Goal: Task Accomplishment & Management: Manage account settings

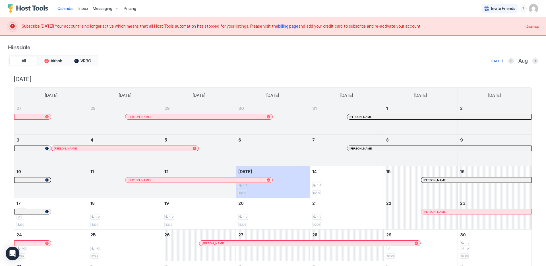
click at [278, 25] on span "billing page" at bounding box center [288, 26] width 20 height 5
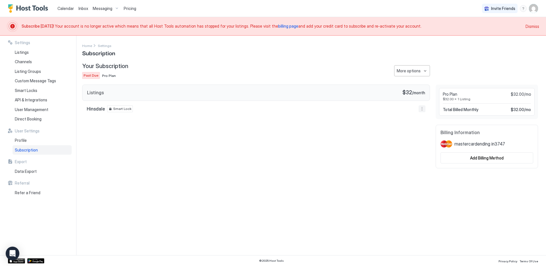
click at [420, 107] on button "More options" at bounding box center [421, 108] width 7 height 7
click at [418, 162] on div at bounding box center [273, 133] width 546 height 266
click at [476, 159] on div "Add Billing Method" at bounding box center [487, 158] width 34 height 6
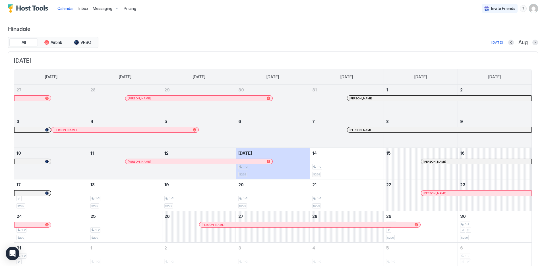
click at [103, 10] on span "Messaging" at bounding box center [103, 8] width 20 height 5
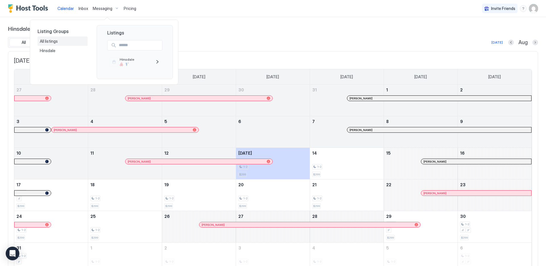
click at [59, 43] on div "All listings" at bounding box center [62, 41] width 45 height 5
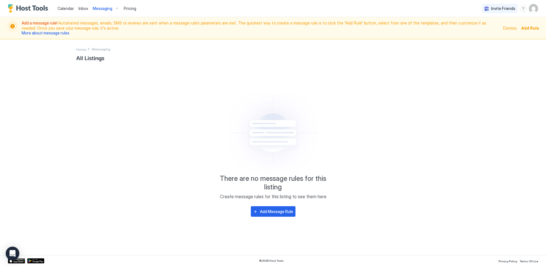
click at [81, 8] on span "Inbox" at bounding box center [83, 8] width 10 height 5
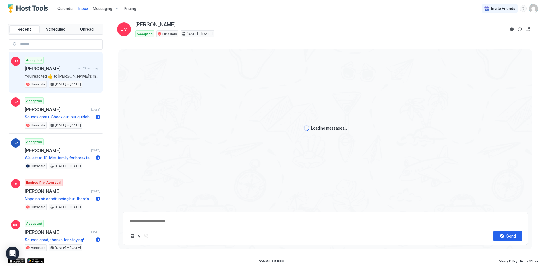
scroll to position [343, 0]
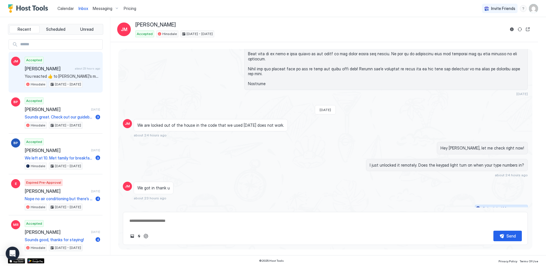
click at [495, 205] on div "Scheduled Messages" at bounding box center [501, 208] width 39 height 6
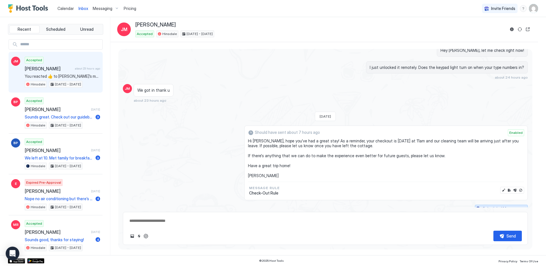
click at [495, 205] on div "Scheduled Messages" at bounding box center [501, 208] width 39 height 6
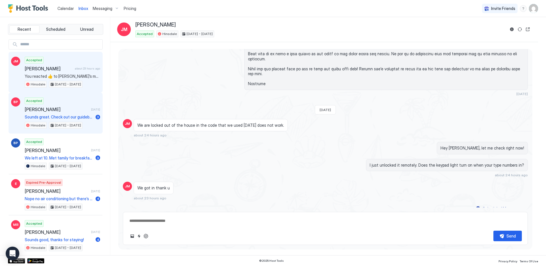
click at [97, 123] on div "Accepted [PERSON_NAME] [DATE] Sounds great. Check out our guidebook here with s…" at bounding box center [62, 112] width 75 height 31
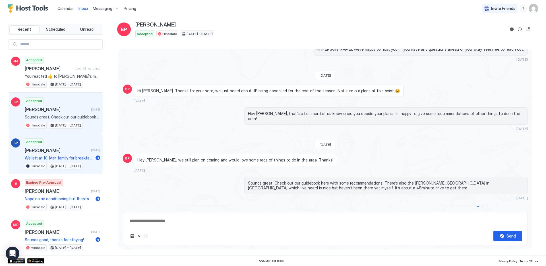
click at [96, 167] on div "Accepted [PERSON_NAME] [DATE] We left at 10. Met family for breakfast at the Ne…" at bounding box center [62, 153] width 75 height 31
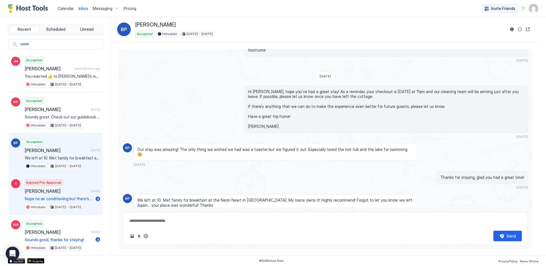
click at [91, 198] on span "Nope no air conditioning but there’s a big ceiling fan in the living room, box …" at bounding box center [59, 198] width 69 height 5
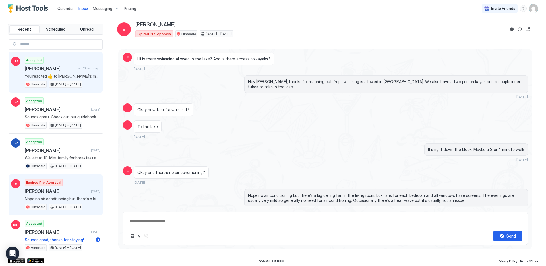
click at [86, 81] on div "Accepted [PERSON_NAME] about 23 hours ago You reacted 👍 to [PERSON_NAME]’s mess…" at bounding box center [62, 72] width 75 height 31
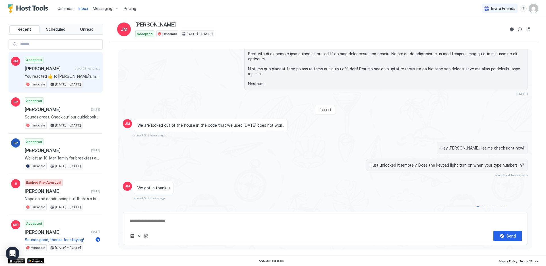
type textarea "*"
click at [70, 11] on link "Calendar" at bounding box center [65, 8] width 16 height 6
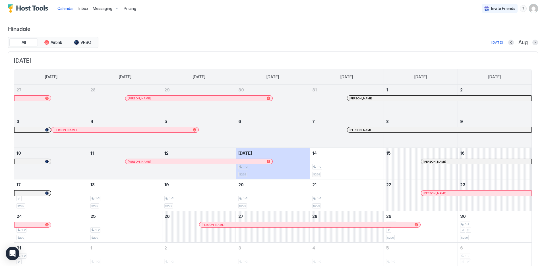
click at [537, 9] on img "User profile" at bounding box center [533, 8] width 9 height 9
click at [502, 33] on div "Settings" at bounding box center [501, 32] width 72 height 10
